Goal: Task Accomplishment & Management: Manage account settings

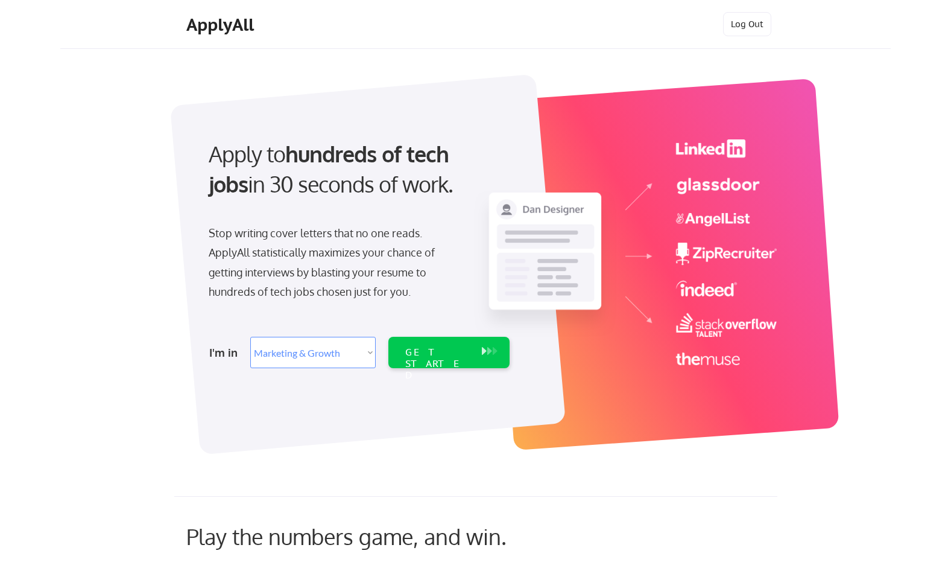
select select ""marketing___comms""
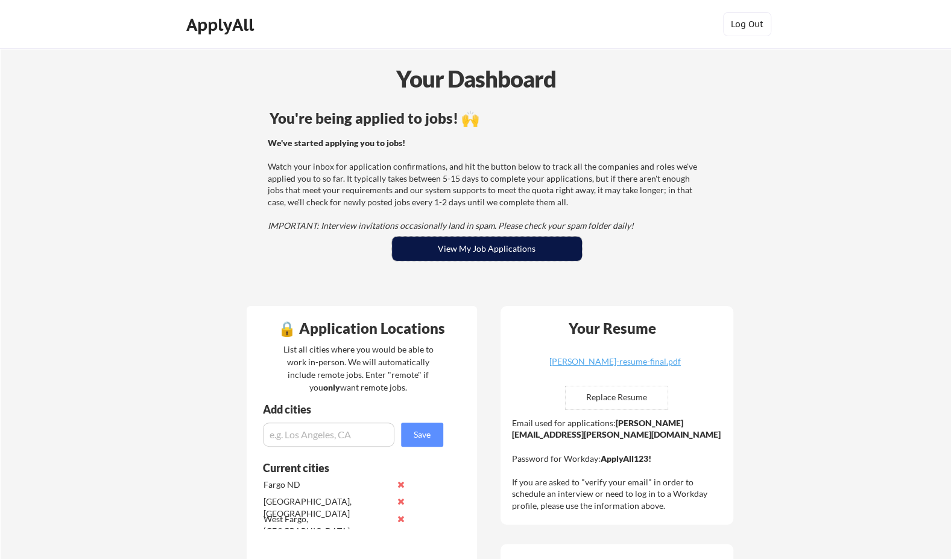
click at [471, 239] on button "View My Job Applications" at bounding box center [487, 248] width 190 height 24
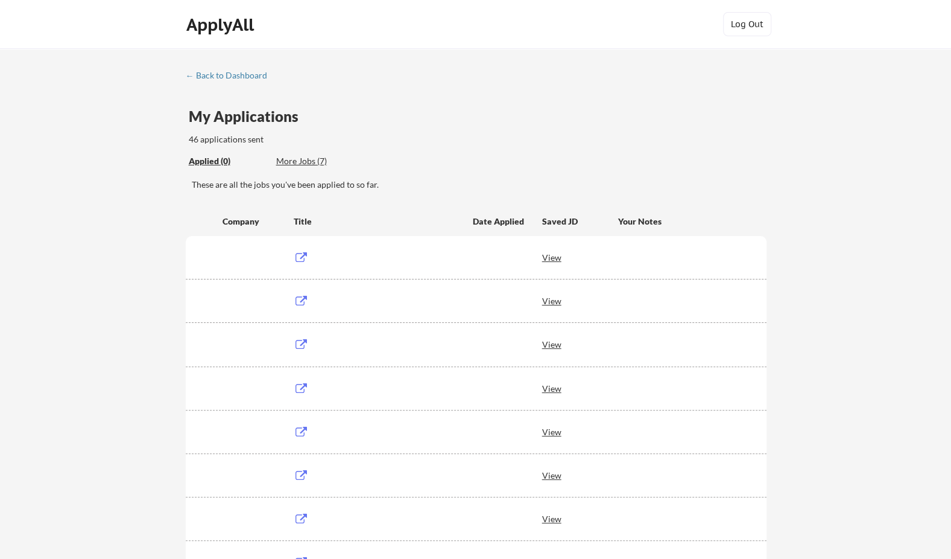
scroll to position [19, 0]
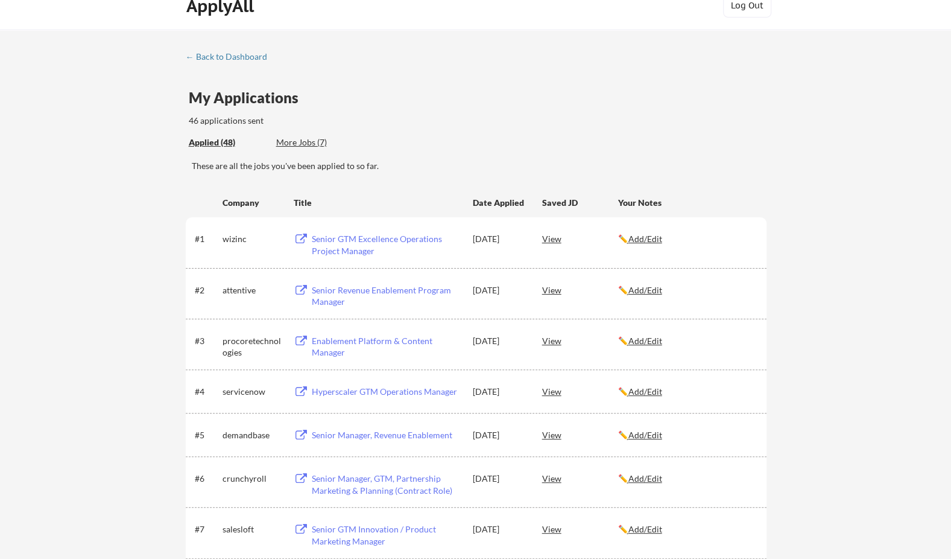
click at [662, 243] on u "Add/Edit" at bounding box center [646, 238] width 34 height 10
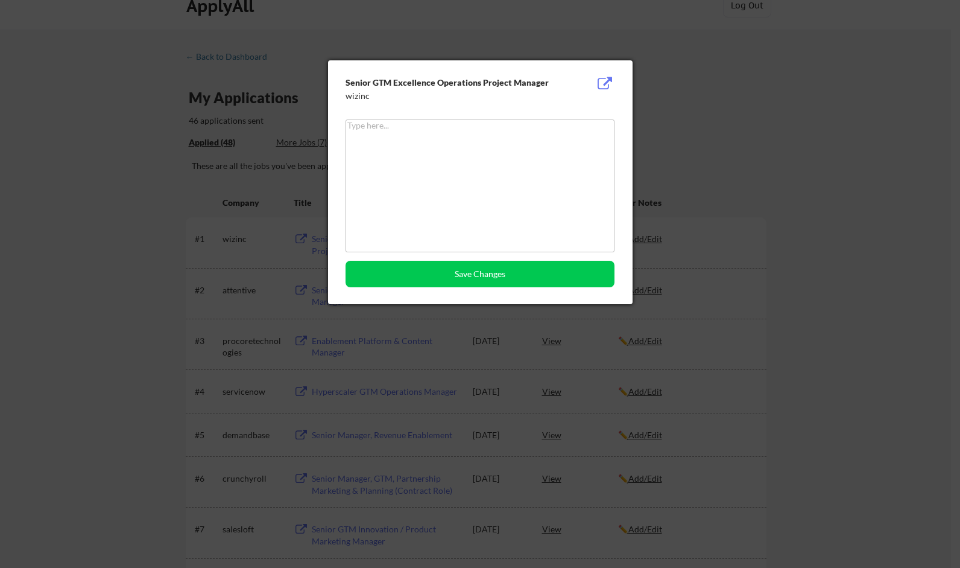
click at [629, 45] on div at bounding box center [480, 284] width 960 height 568
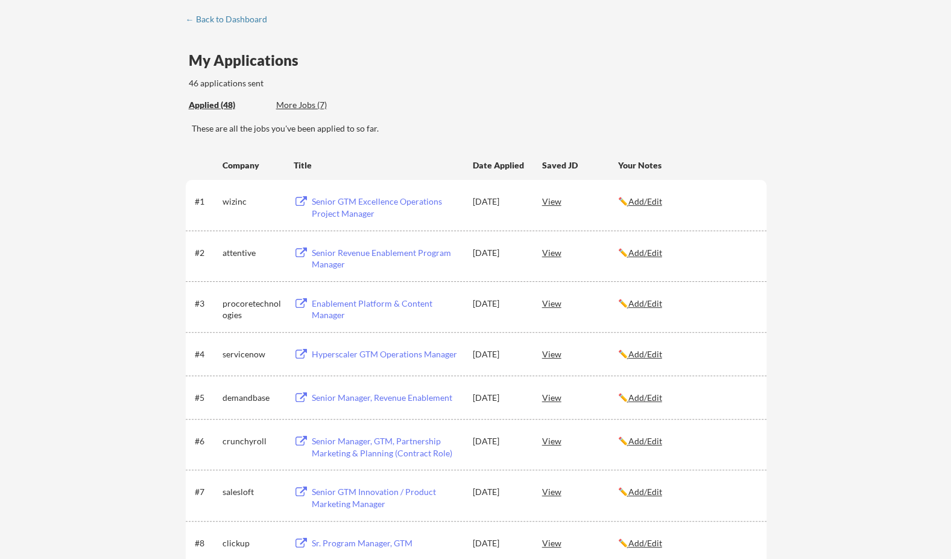
scroll to position [0, 0]
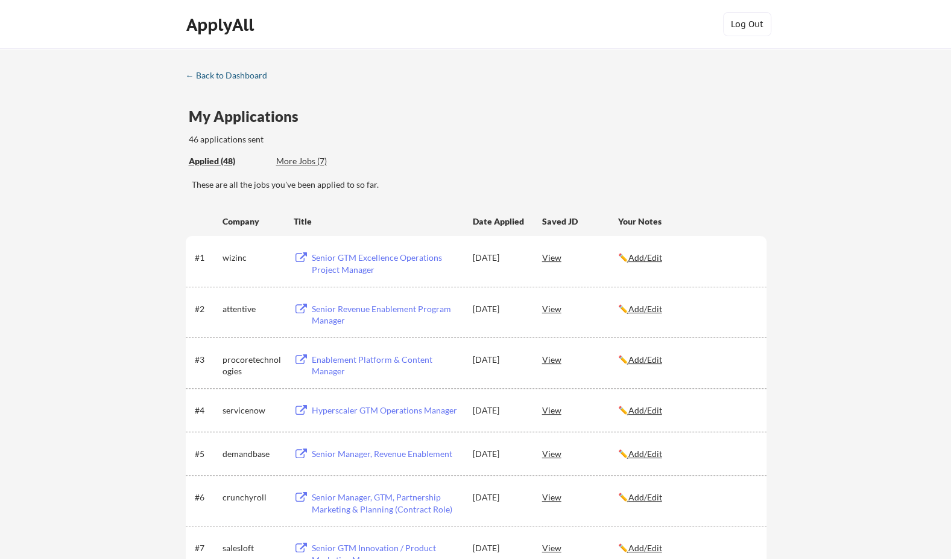
click at [253, 80] on div "← Back to Dashboard" at bounding box center [231, 75] width 90 height 8
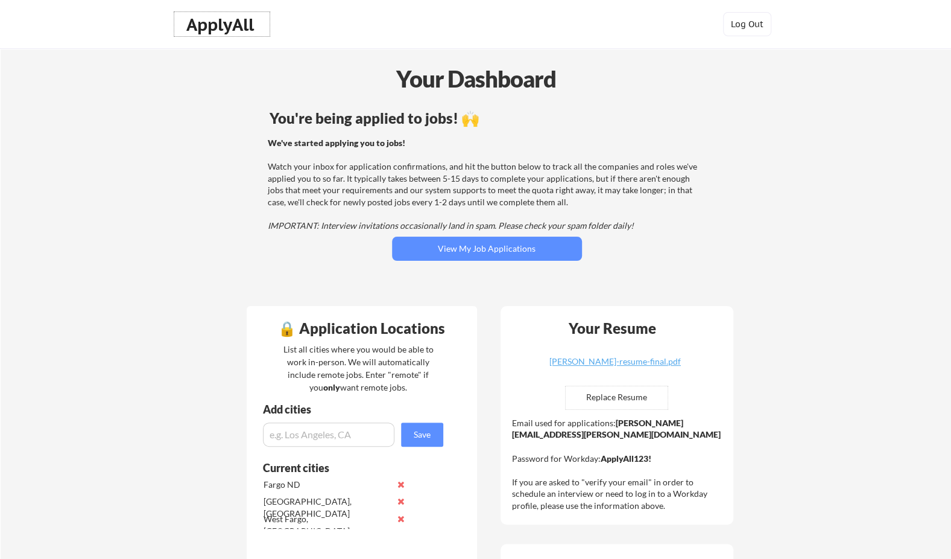
click at [221, 24] on div "ApplyAll" at bounding box center [221, 24] width 71 height 21
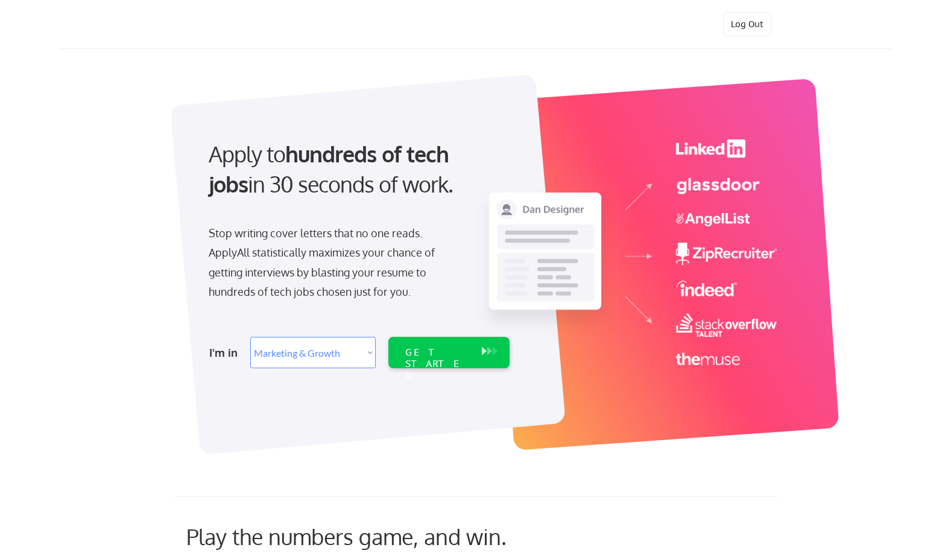
select select ""marketing___comms""
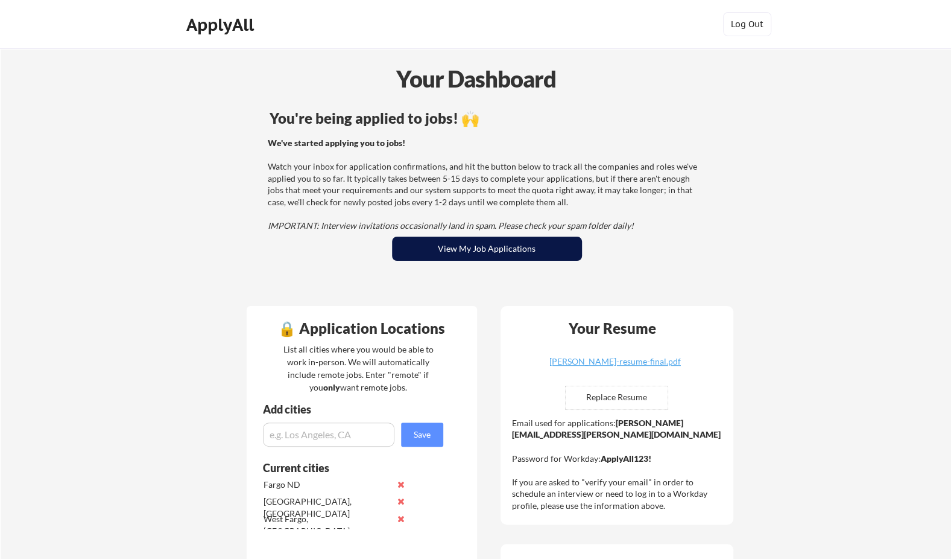
click at [460, 244] on button "View My Job Applications" at bounding box center [487, 248] width 190 height 24
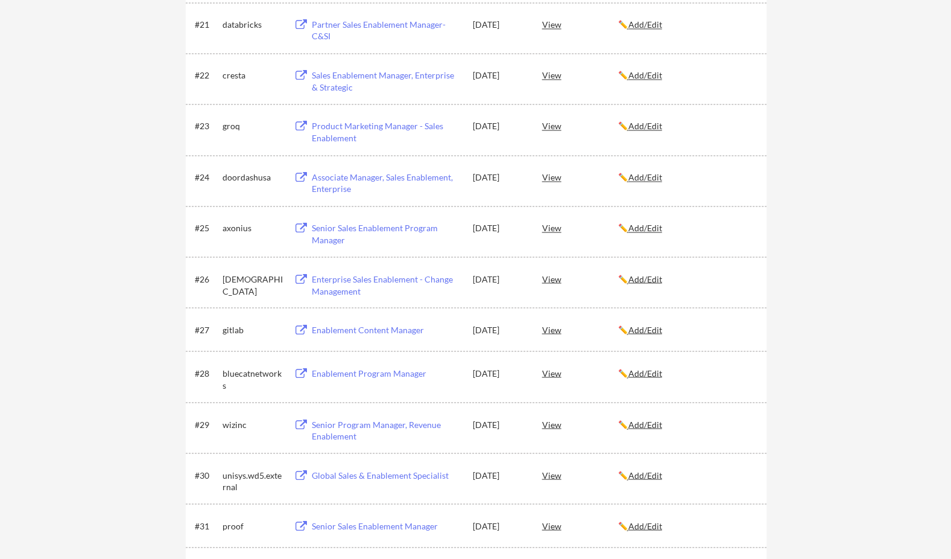
scroll to position [1191, 0]
click at [371, 373] on div "Enablement Program Manager" at bounding box center [387, 372] width 150 height 12
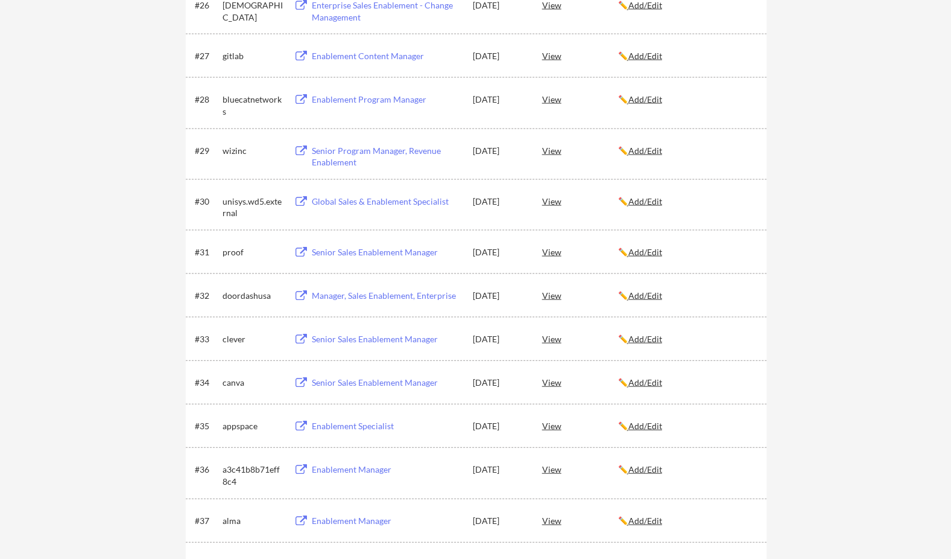
scroll to position [1520, 0]
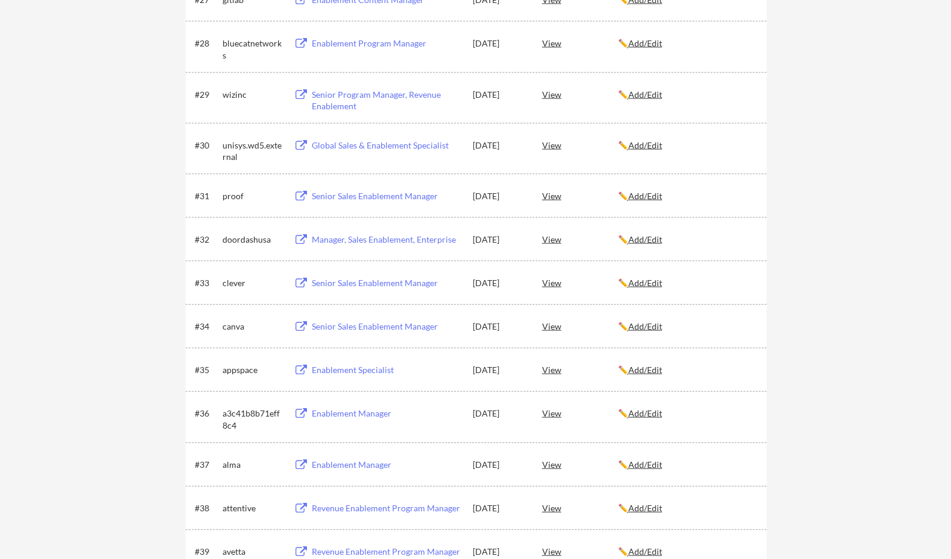
click at [364, 418] on div "Enablement Manager" at bounding box center [387, 413] width 150 height 12
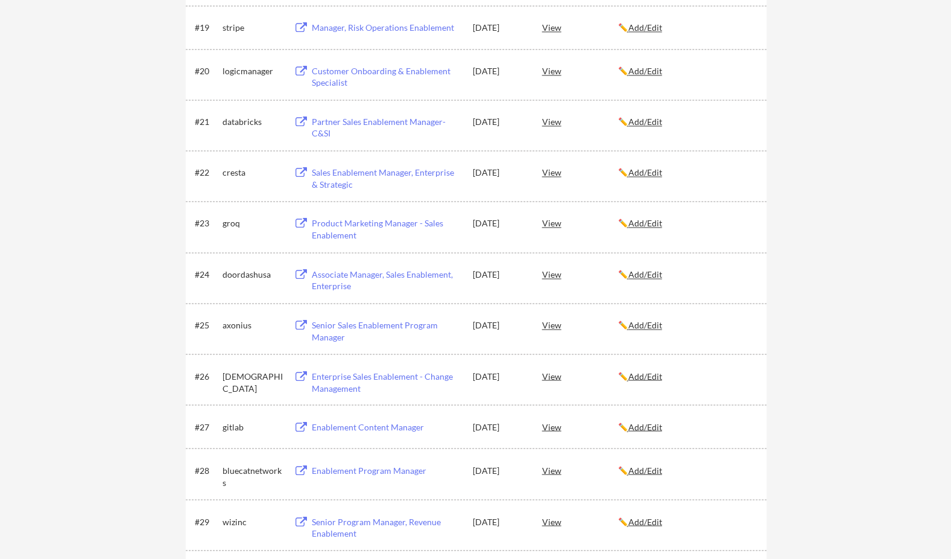
scroll to position [1095, 0]
click at [662, 379] on u "Add/Edit" at bounding box center [646, 374] width 34 height 10
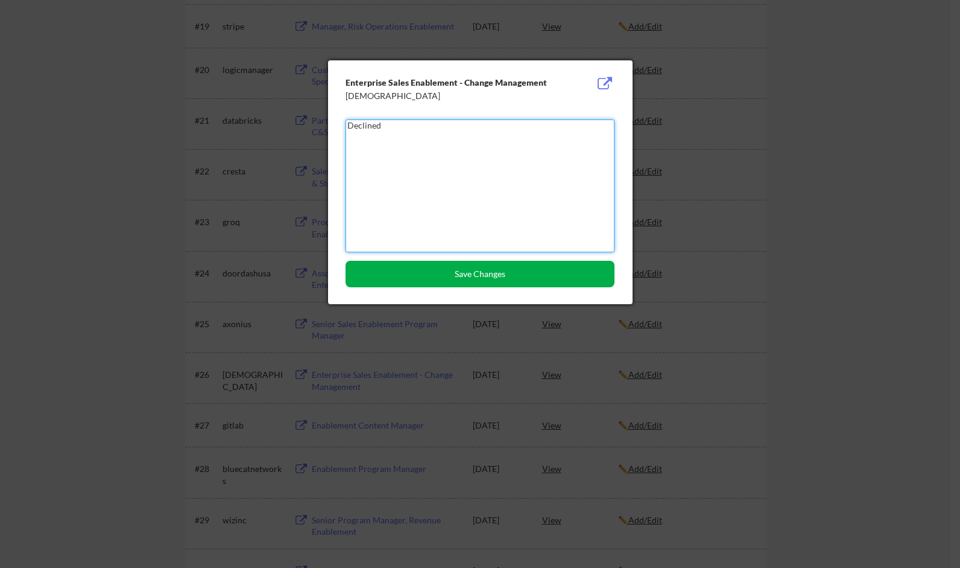
type textarea "Declined"
click at [465, 276] on button "Save Changes" at bounding box center [480, 274] width 269 height 27
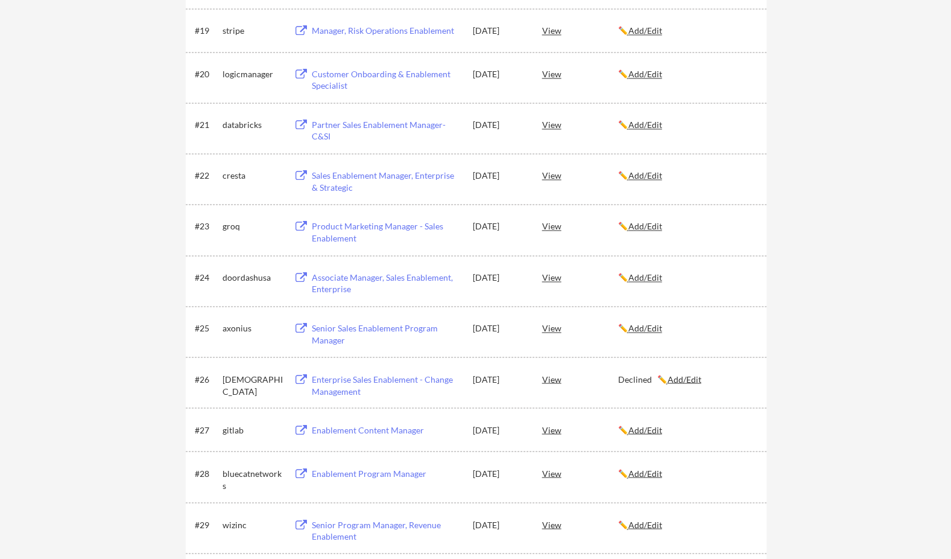
scroll to position [1091, 0]
